Goal: Task Accomplishment & Management: Complete application form

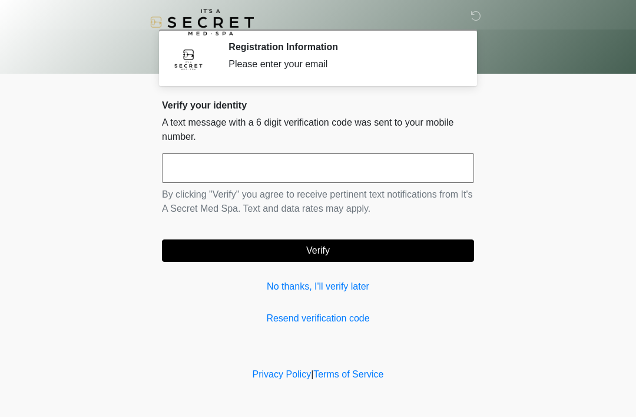
click at [349, 165] on input "text" at bounding box center [318, 167] width 312 height 29
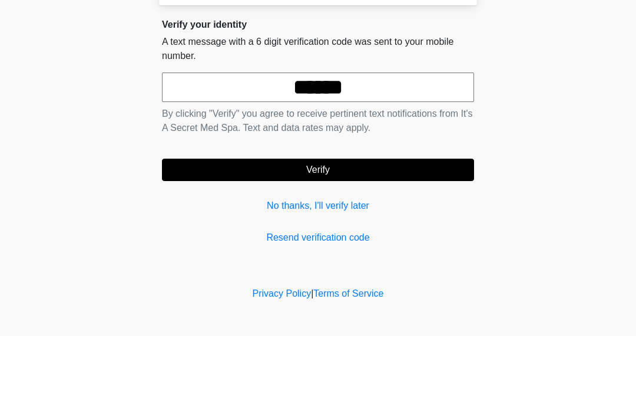
type input "******"
click at [561, 140] on body "‎ ‎ Registration Information Please enter your email Please connect to Wi-Fi no…" at bounding box center [318, 208] width 636 height 417
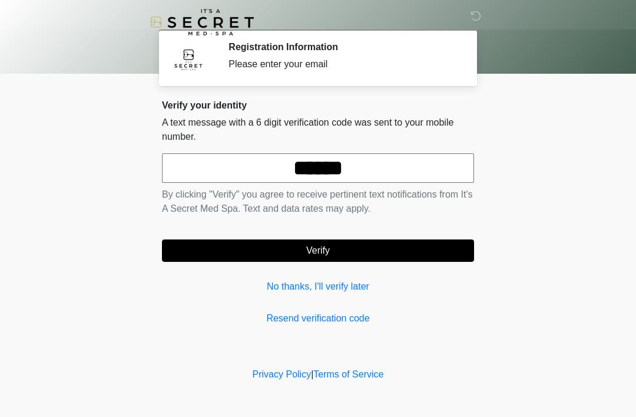
click at [405, 249] on button "Verify" at bounding box center [318, 250] width 312 height 22
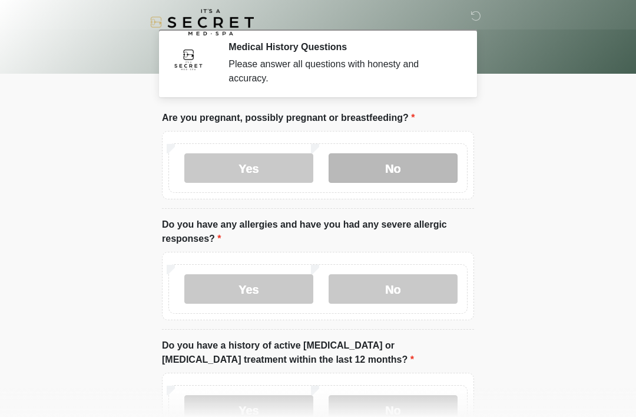
click at [408, 168] on label "No" at bounding box center [393, 167] width 129 height 29
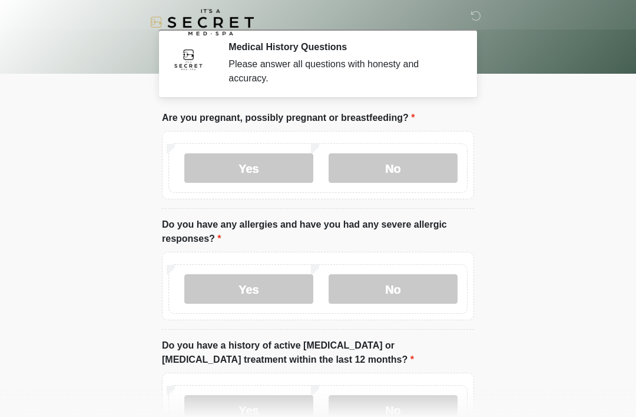
click at [431, 267] on div "Yes No" at bounding box center [317, 288] width 299 height 49
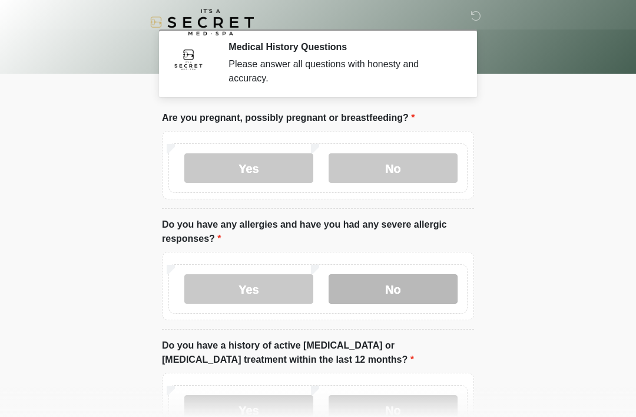
click at [425, 288] on label "No" at bounding box center [393, 288] width 129 height 29
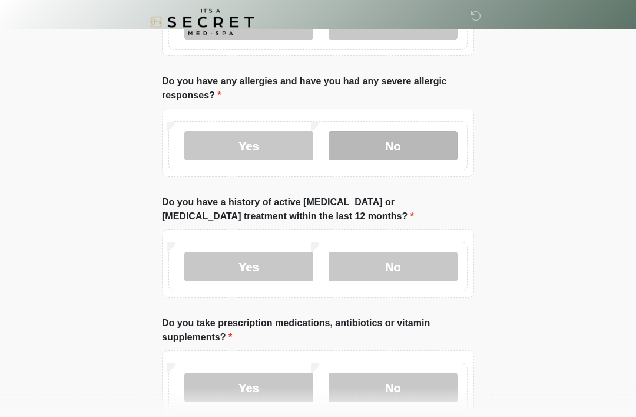
scroll to position [160, 0]
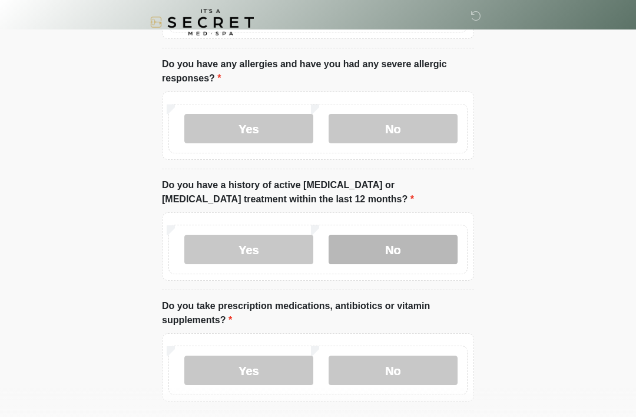
click at [414, 249] on label "No" at bounding box center [393, 248] width 129 height 29
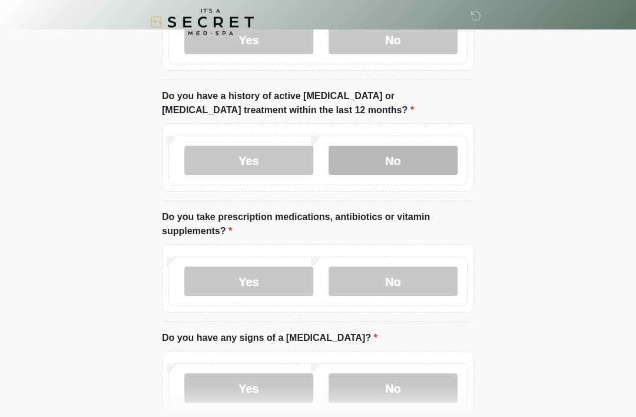
scroll to position [252, 0]
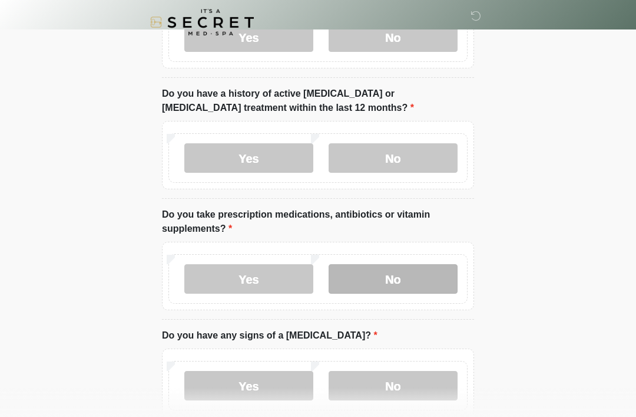
click at [424, 272] on label "No" at bounding box center [393, 278] width 129 height 29
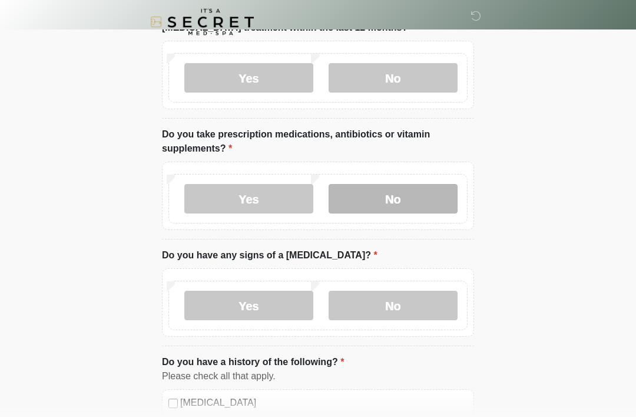
scroll to position [332, 0]
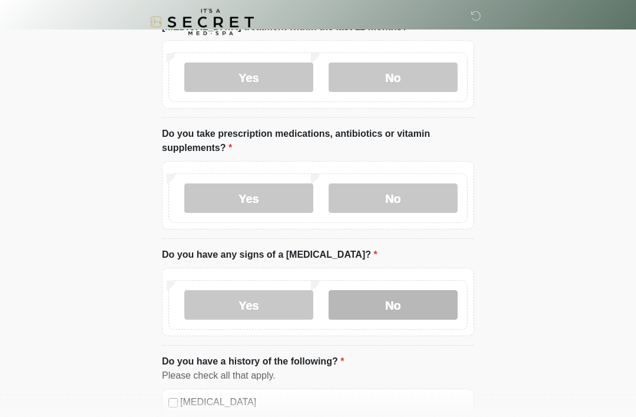
click at [424, 302] on label "No" at bounding box center [393, 304] width 129 height 29
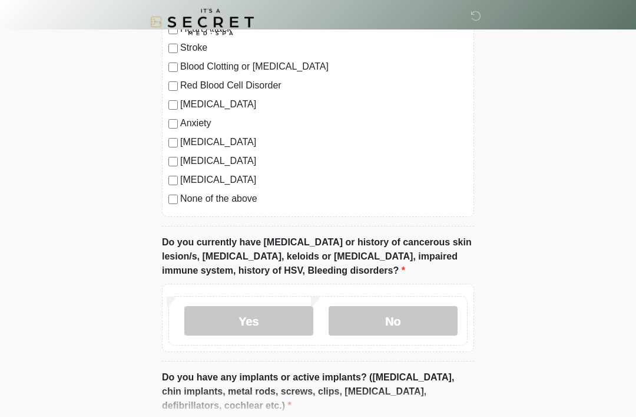
scroll to position [744, 0]
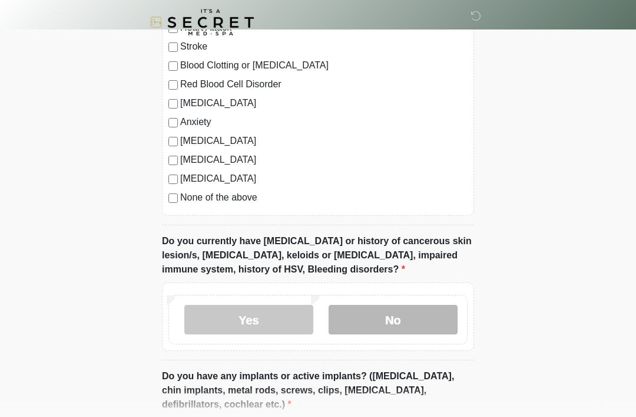
click at [412, 314] on label "No" at bounding box center [393, 319] width 129 height 29
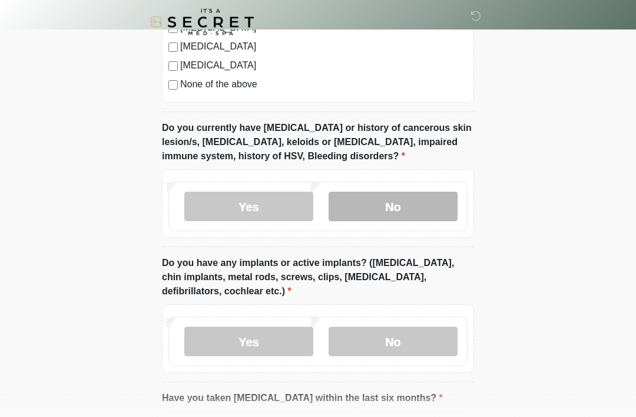
scroll to position [857, 0]
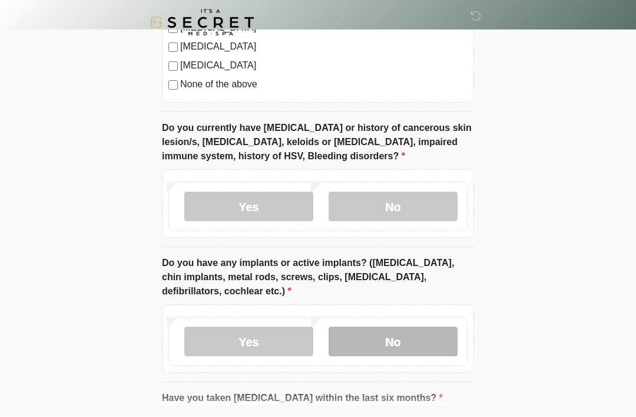
click at [421, 332] on label "No" at bounding box center [393, 340] width 129 height 29
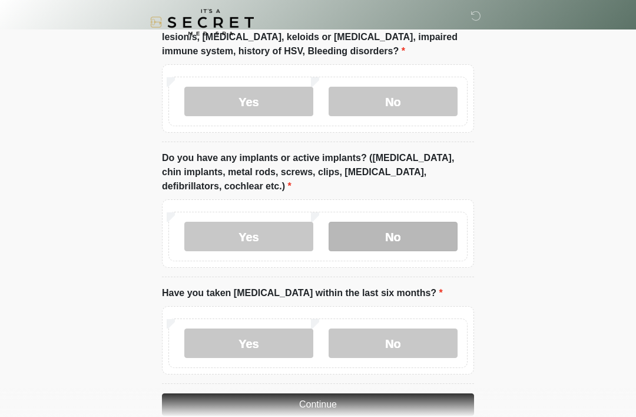
scroll to position [984, 0]
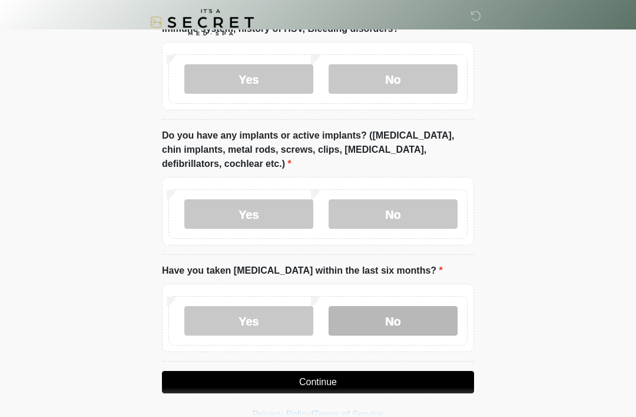
click at [424, 321] on label "No" at bounding box center [393, 320] width 129 height 29
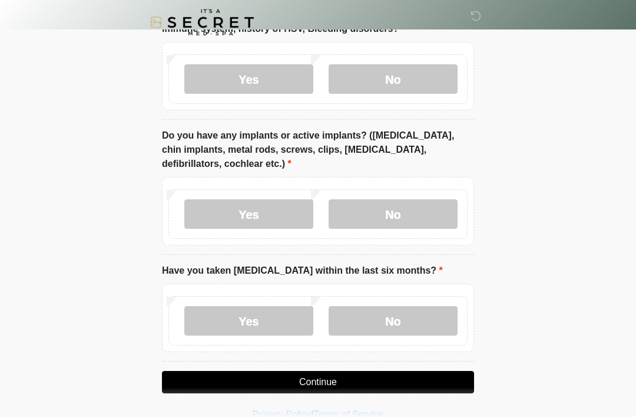
click at [427, 380] on button "Continue" at bounding box center [318, 382] width 312 height 22
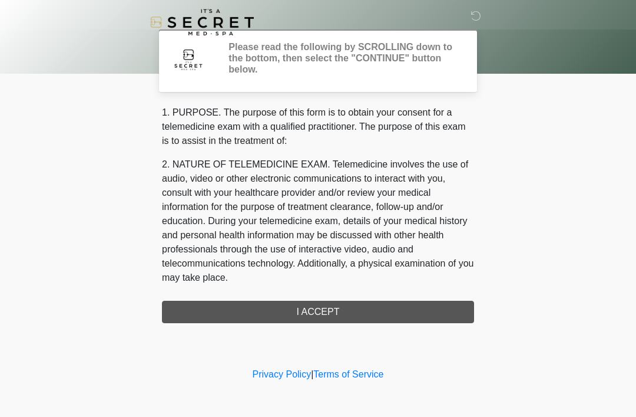
scroll to position [0, 0]
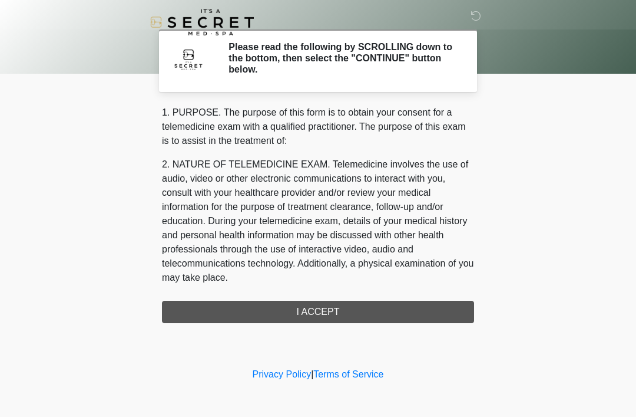
click at [408, 308] on div "1. PURPOSE. The purpose of this form is to obtain your consent for a telemedici…" at bounding box center [318, 213] width 312 height 217
click at [346, 308] on div "1. PURPOSE. The purpose of this form is to obtain your consent for a telemedici…" at bounding box center [318, 213] width 312 height 217
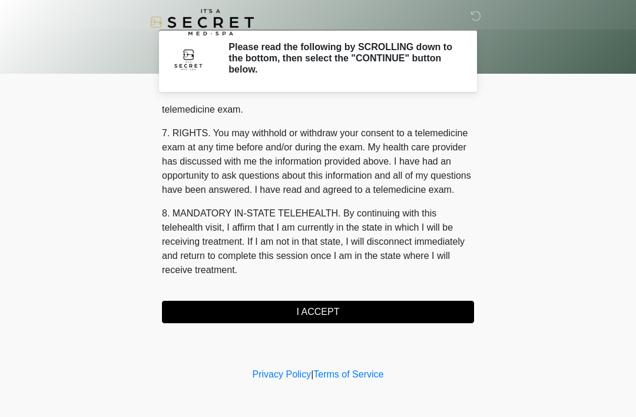
scroll to position [503, 0]
click at [363, 305] on button "I ACCEPT" at bounding box center [318, 311] width 312 height 22
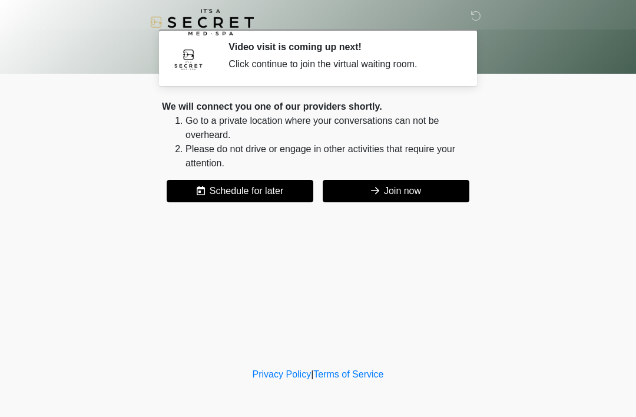
click at [420, 176] on div "We will connect you one of our providers shortly. Go to a private location wher…" at bounding box center [318, 151] width 312 height 103
click at [419, 192] on button "Join now" at bounding box center [396, 191] width 147 height 22
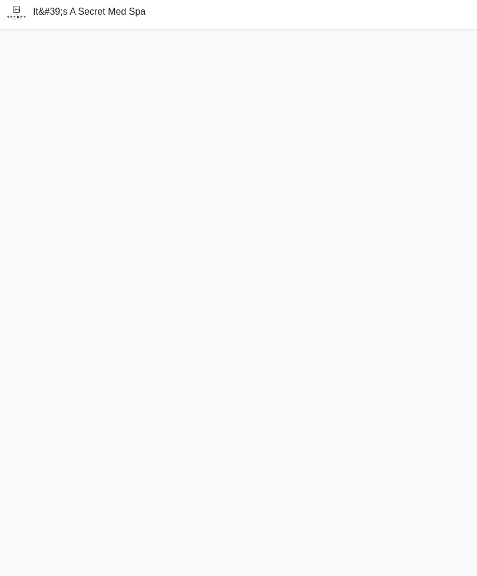
scroll to position [14, 0]
